Goal: Navigation & Orientation: Find specific page/section

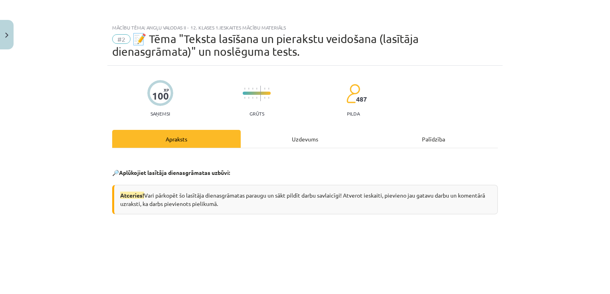
scroll to position [155, 0]
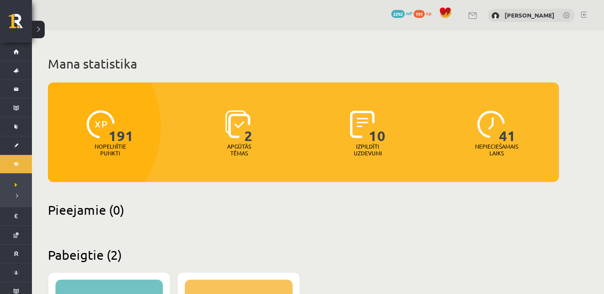
scroll to position [160, 0]
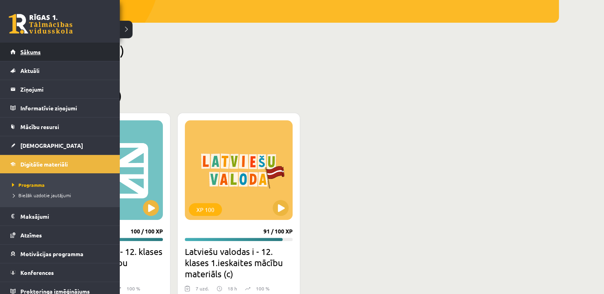
click at [39, 55] on link "Sākums" at bounding box center [59, 52] width 99 height 18
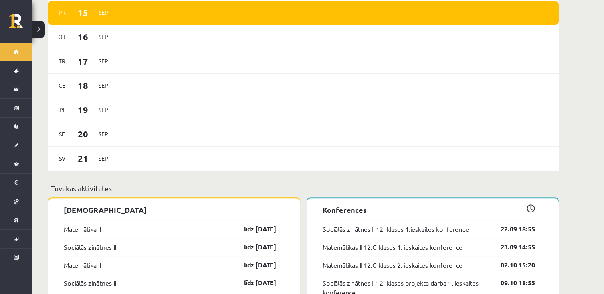
scroll to position [558, 0]
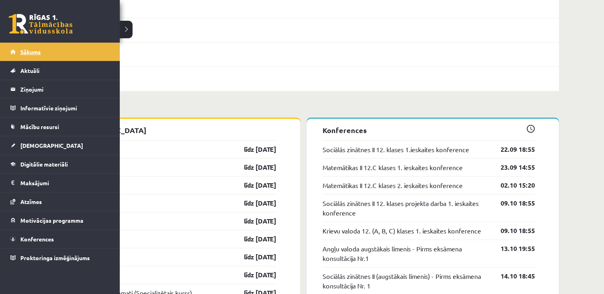
click at [36, 50] on span "Sākums" at bounding box center [30, 51] width 20 height 7
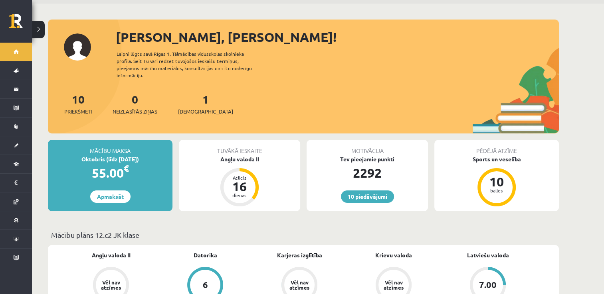
scroll to position [40, 0]
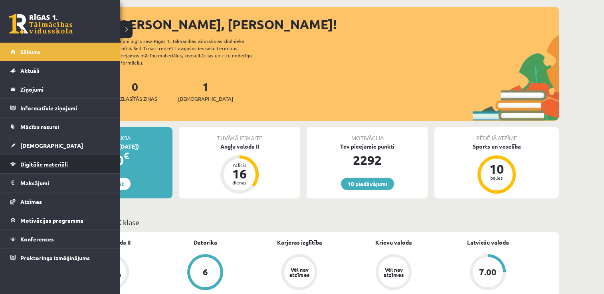
click at [48, 164] on span "Digitālie materiāli" at bounding box center [43, 164] width 47 height 7
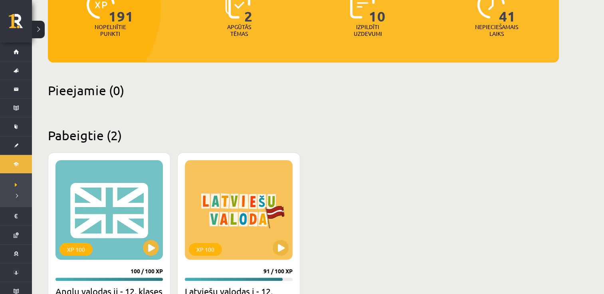
scroll to position [160, 0]
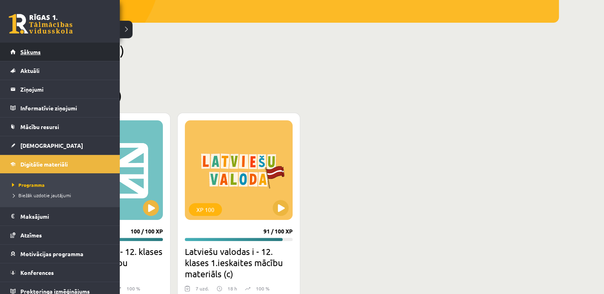
click at [21, 52] on span "Sākums" at bounding box center [30, 51] width 20 height 7
